Goal: Information Seeking & Learning: Understand process/instructions

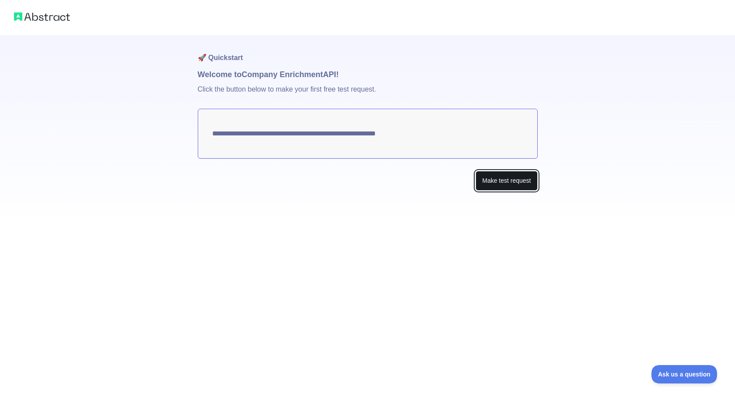
click at [500, 179] on button "Make test request" at bounding box center [507, 181] width 62 height 20
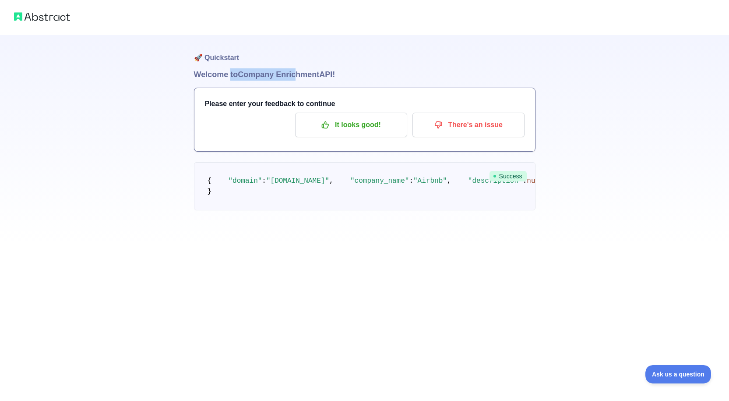
drag, startPoint x: 229, startPoint y: 77, endPoint x: 295, endPoint y: 78, distance: 66.1
click at [295, 78] on h1 "Welcome to Company Enrichment API!" at bounding box center [364, 74] width 341 height 12
drag, startPoint x: 251, startPoint y: 105, endPoint x: 269, endPoint y: 104, distance: 18.4
click at [269, 104] on h3 "Please enter your feedback to continue" at bounding box center [365, 103] width 320 height 11
click at [255, 111] on div "Please enter your feedback to continue It looks good! There's an issue" at bounding box center [364, 119] width 341 height 63
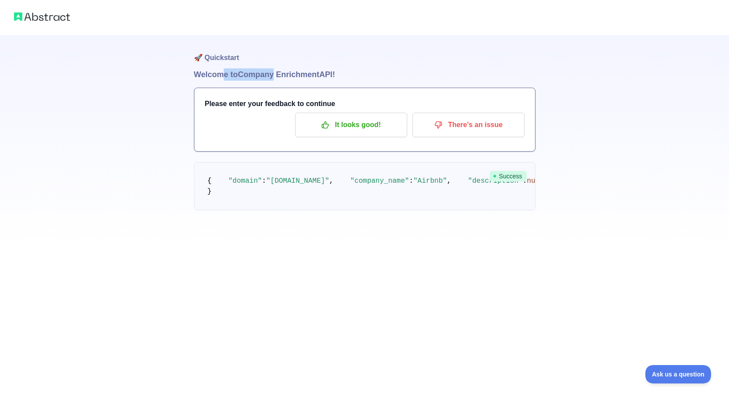
drag, startPoint x: 221, startPoint y: 76, endPoint x: 274, endPoint y: 75, distance: 53.0
click at [274, 75] on h1 "Welcome to Company Enrichment API!" at bounding box center [364, 74] width 341 height 12
click at [337, 125] on p "It looks good!" at bounding box center [351, 124] width 99 height 15
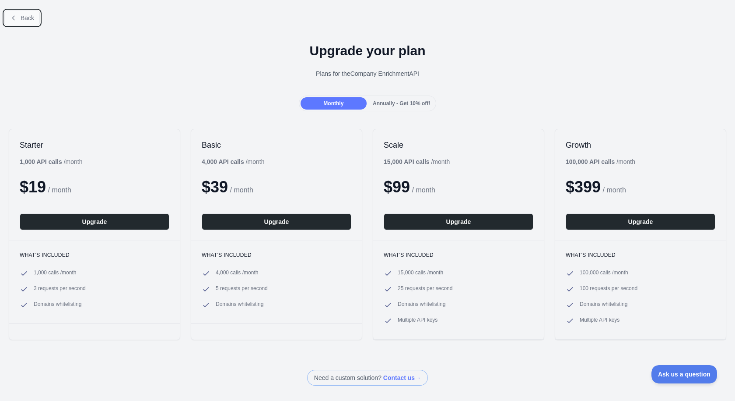
click at [20, 20] on button "Back" at bounding box center [21, 18] width 35 height 15
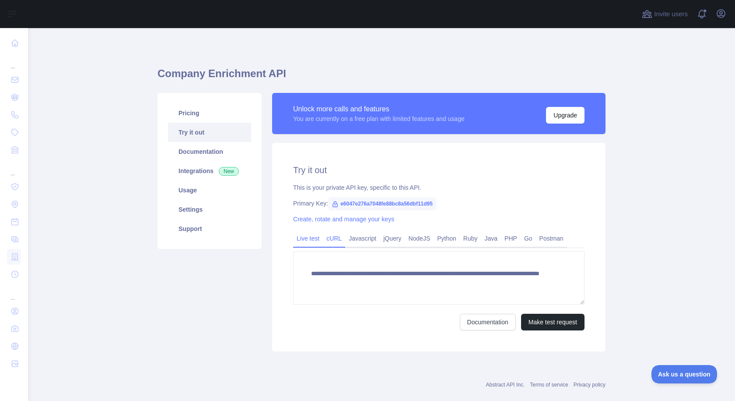
click at [334, 243] on link "cURL" at bounding box center [334, 238] width 22 height 14
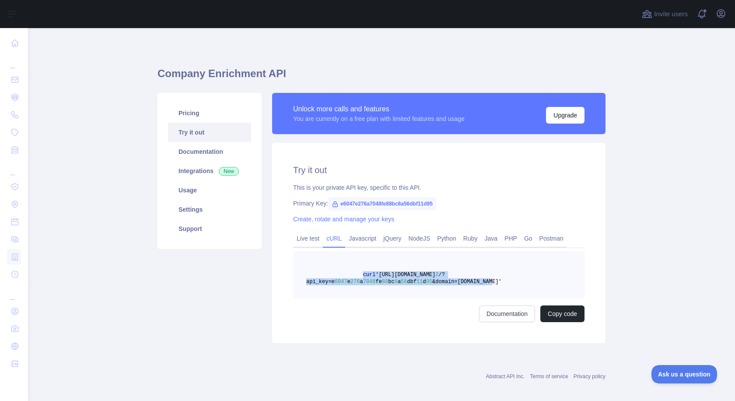
drag, startPoint x: 354, startPoint y: 273, endPoint x: 478, endPoint y: 283, distance: 124.2
click at [478, 283] on pre "curl '[URL][DOMAIN_NAME] 2 /?api_key=e 6047 e 276 a 7048 fe 88 bc 8 a 56 dbf 11…" at bounding box center [439, 274] width 292 height 47
copy span "curl '[URL][DOMAIN_NAME] 2 /?api_key=e 6047 e 276 a 7048 fe 88 bc 8 a 56 dbf 11…"
click at [310, 241] on link "Live test" at bounding box center [308, 238] width 30 height 14
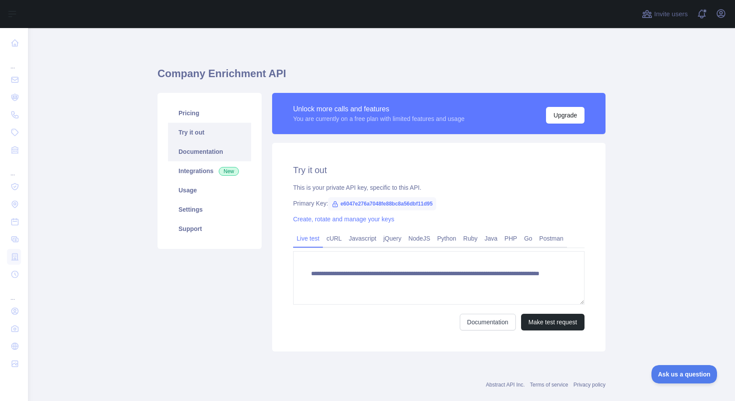
click at [192, 154] on link "Documentation" at bounding box center [209, 151] width 83 height 19
